Goal: Navigation & Orientation: Find specific page/section

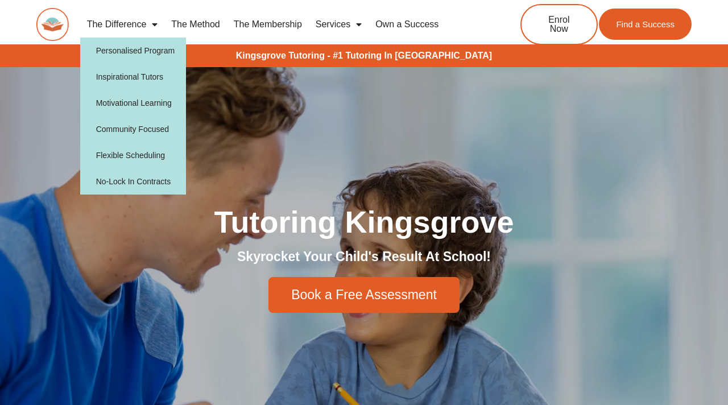
click at [135, 29] on link "The Difference" at bounding box center [122, 24] width 85 height 26
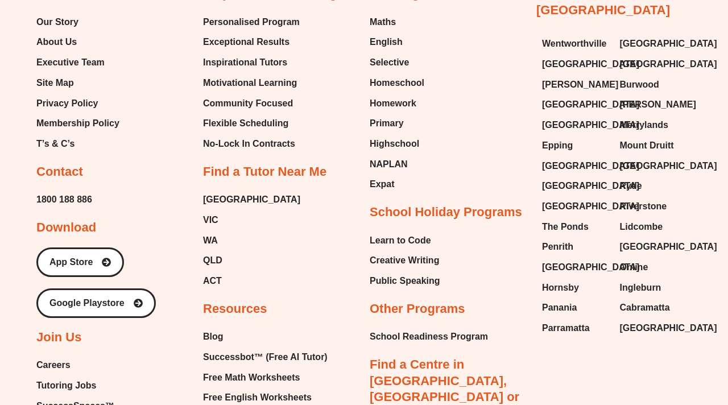
scroll to position [3615, 0]
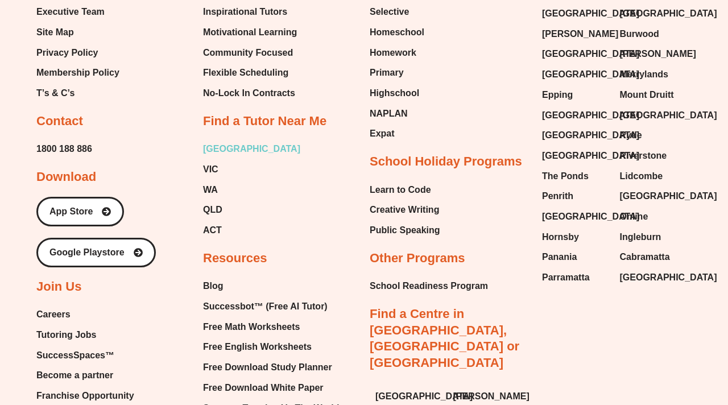
click at [217, 145] on span "[GEOGRAPHIC_DATA]" at bounding box center [251, 148] width 97 height 17
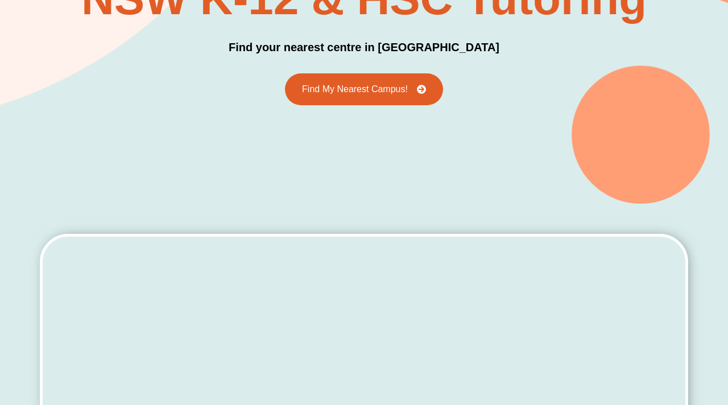
scroll to position [138, 0]
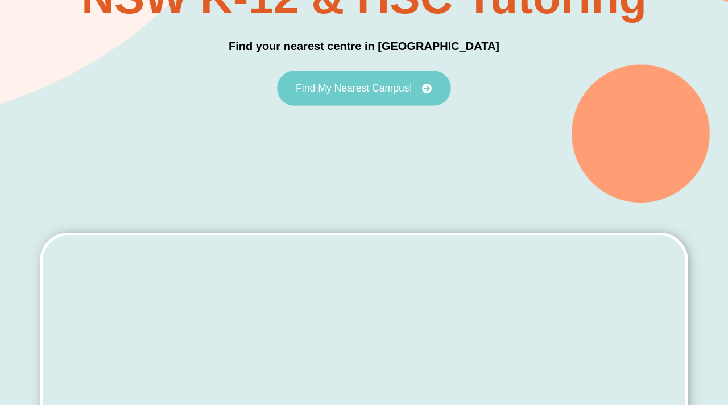
click at [395, 94] on link "Find My Nearest Campus!" at bounding box center [364, 88] width 174 height 35
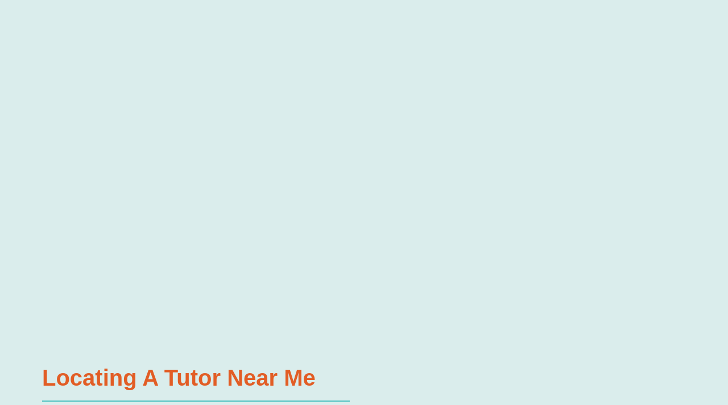
scroll to position [427, 0]
